Goal: Use online tool/utility

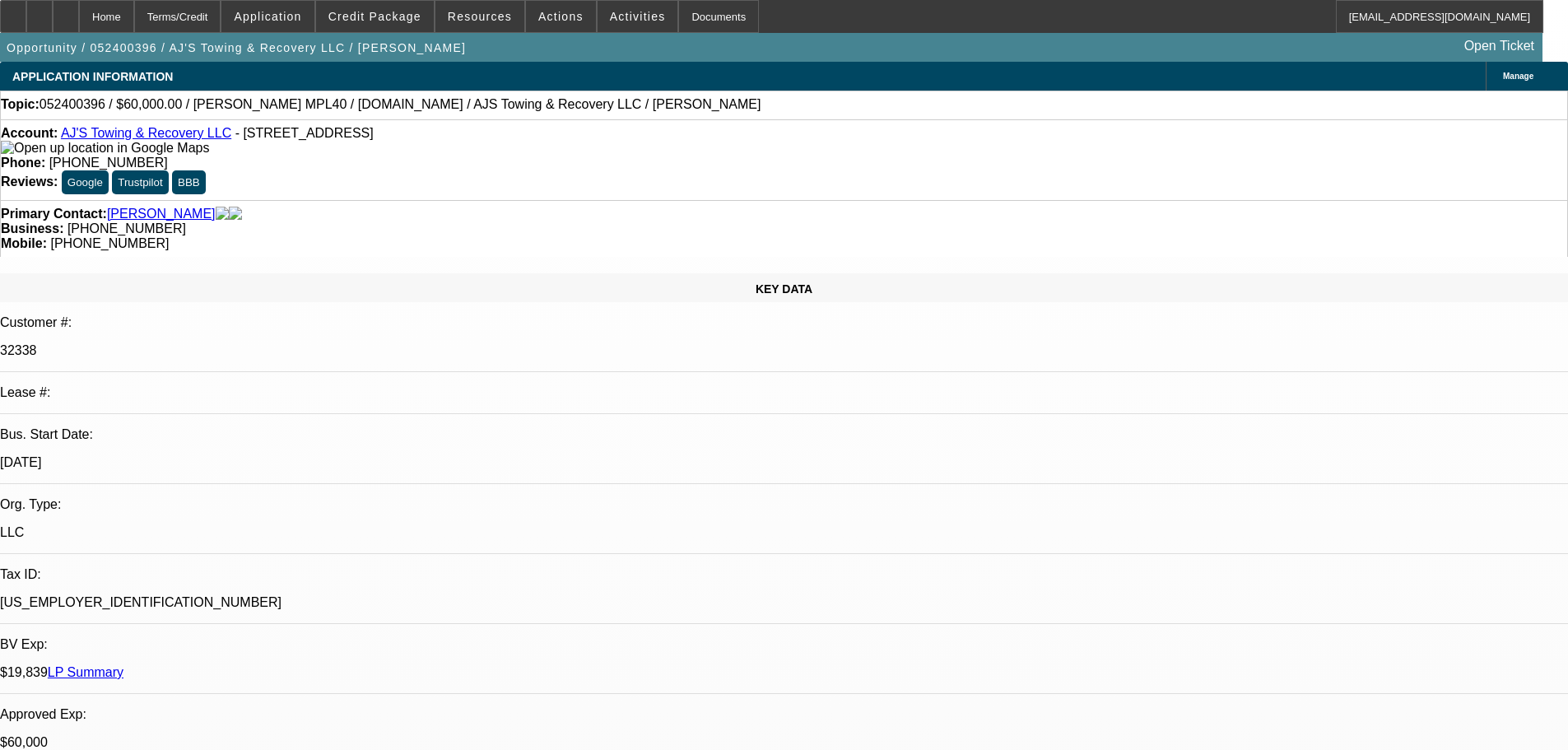
select select "0"
select select "2"
select select "0.1"
select select "4"
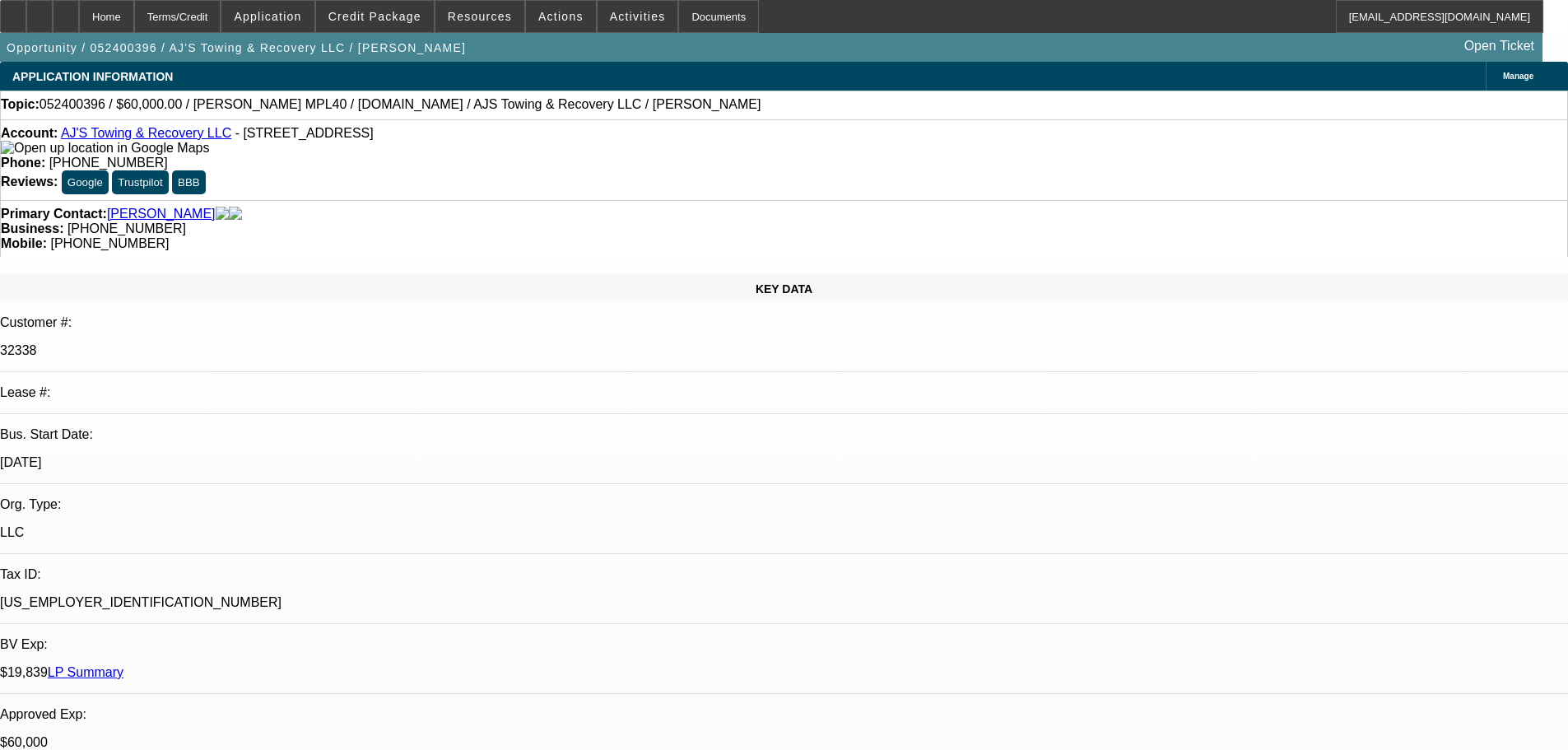
select select "0.1"
select select "2"
select select "0.1"
select select "4"
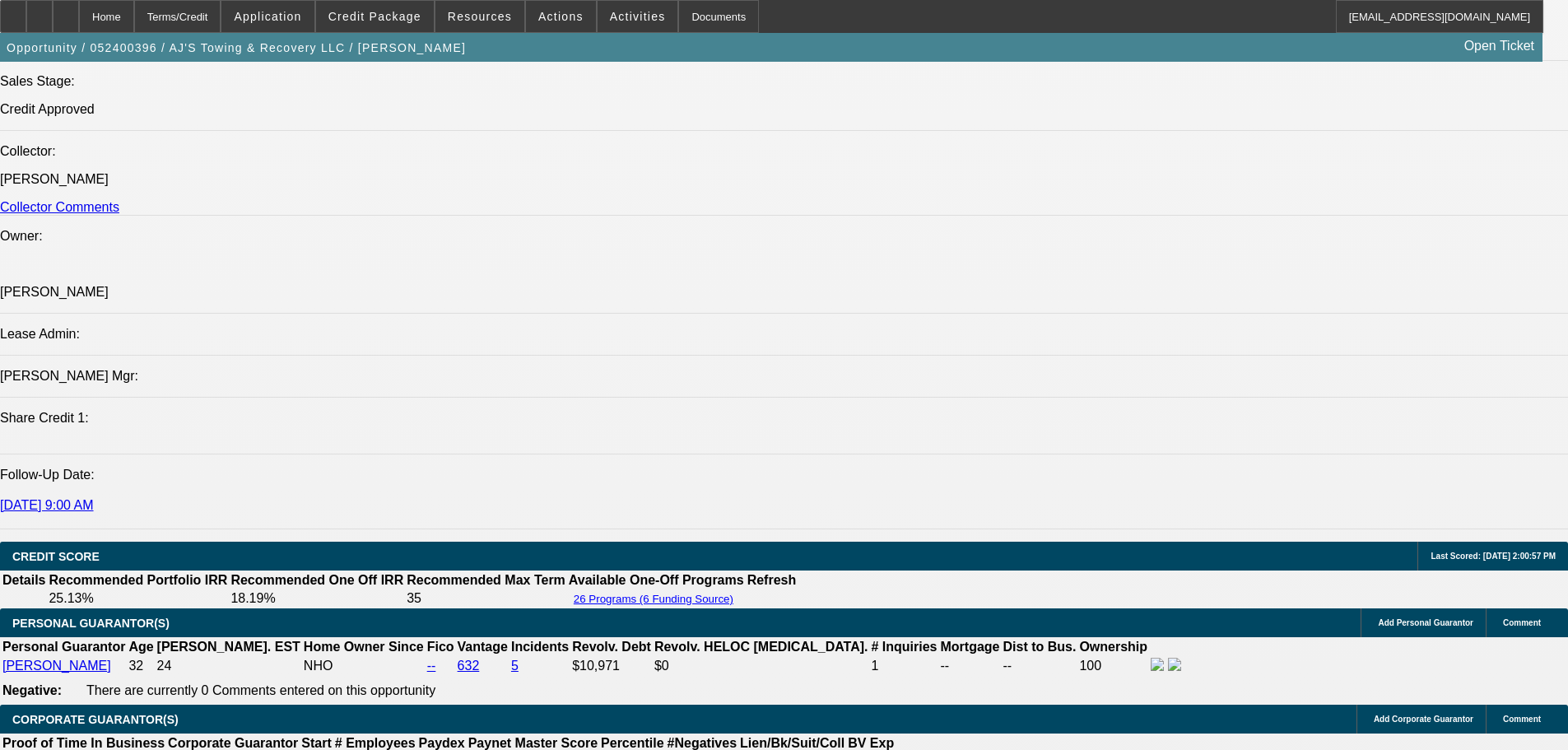
scroll to position [2108, 0]
